Goal: Check status: Check status

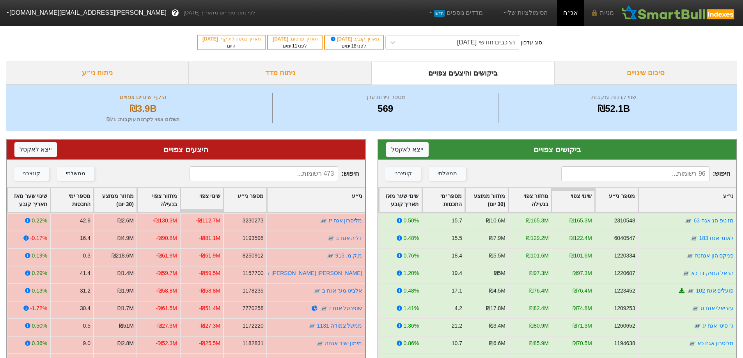
click at [619, 178] on input at bounding box center [635, 173] width 149 height 15
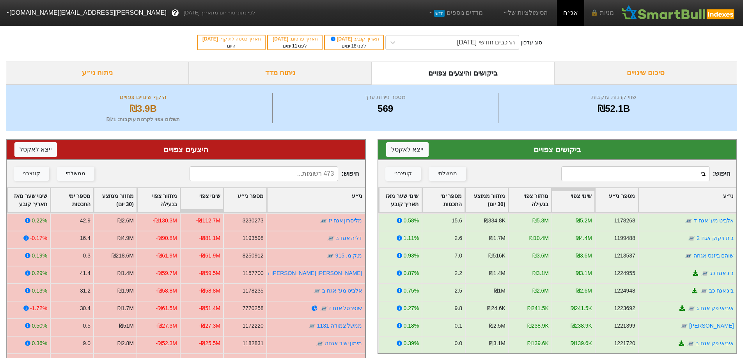
type input "ב"
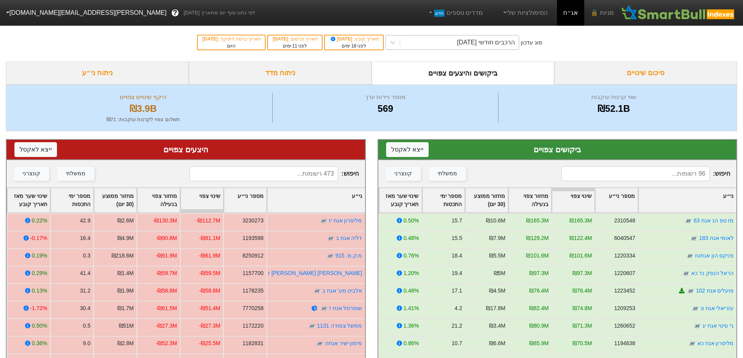
click at [515, 43] on div "הרכבים חודשי [DATE]" at bounding box center [486, 42] width 58 height 9
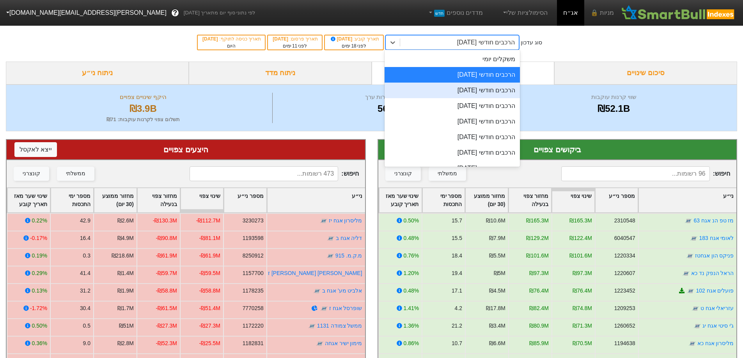
click at [498, 85] on div "הרכבים חודשי [DATE]" at bounding box center [451, 91] width 135 height 16
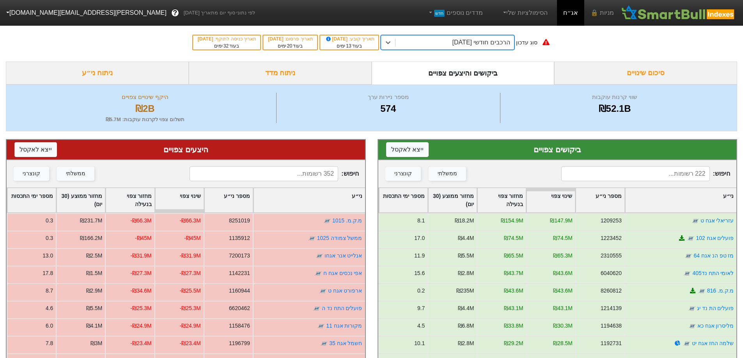
click at [649, 176] on input at bounding box center [635, 173] width 149 height 15
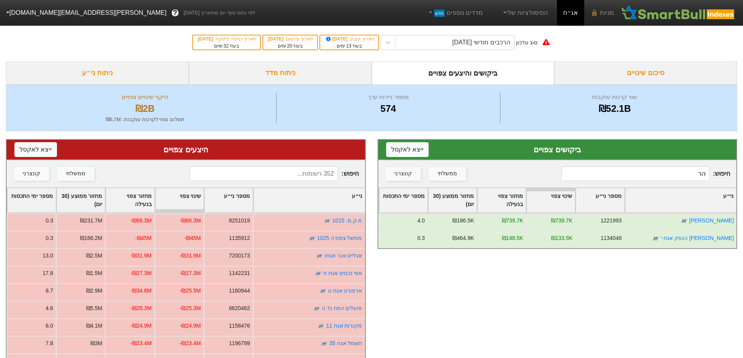
type input "ה"
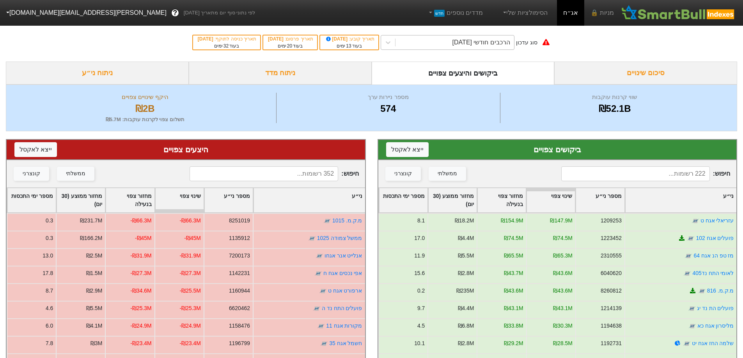
click at [503, 44] on div "הרכבים חודשי [DATE]" at bounding box center [481, 42] width 58 height 9
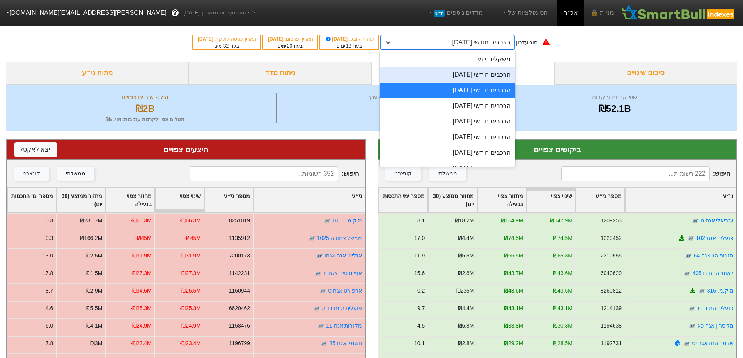
click at [493, 76] on div "הרכבים חודשי [DATE]" at bounding box center [447, 75] width 135 height 16
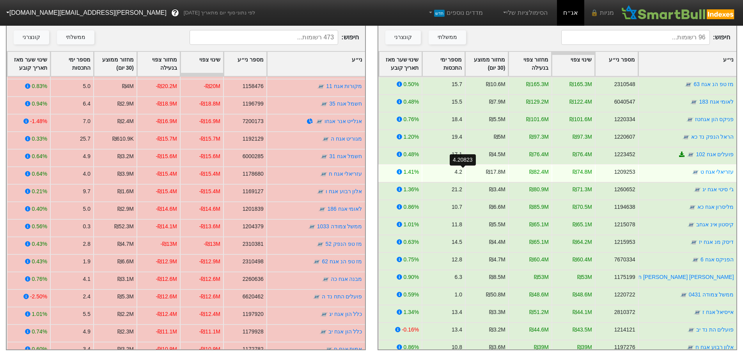
scroll to position [103, 0]
